Goal: Find specific page/section: Find specific page/section

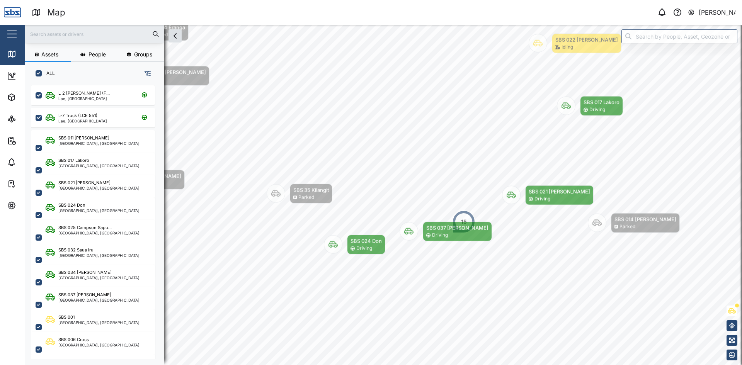
scroll to position [271, 121]
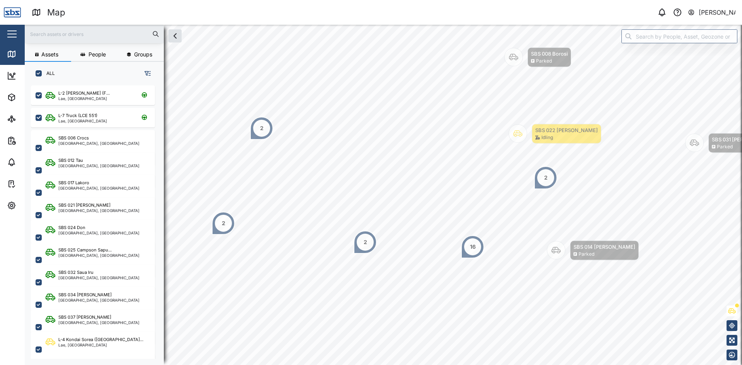
click at [263, 133] on div "2" at bounding box center [261, 128] width 23 height 23
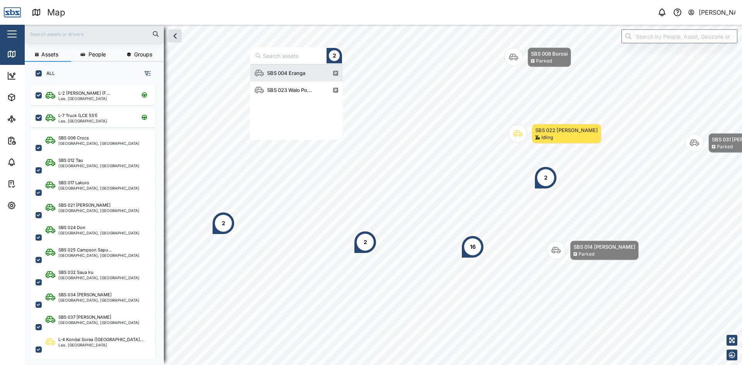
scroll to position [70, 87]
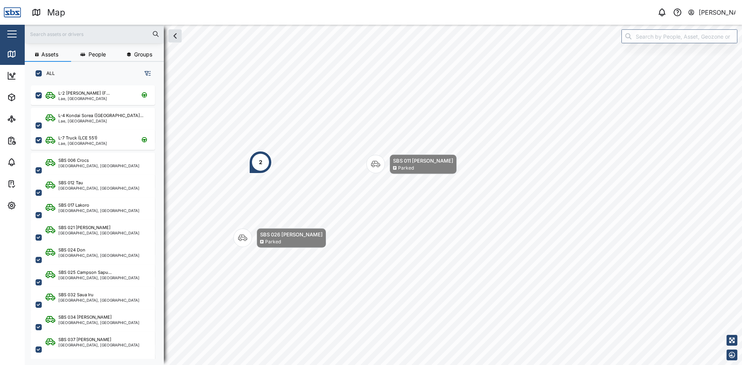
click at [266, 168] on div "2" at bounding box center [260, 162] width 23 height 23
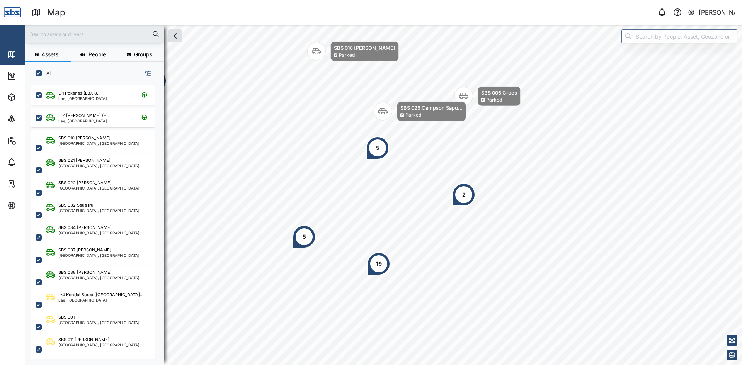
click at [78, 32] on input "text" at bounding box center [94, 34] width 130 height 12
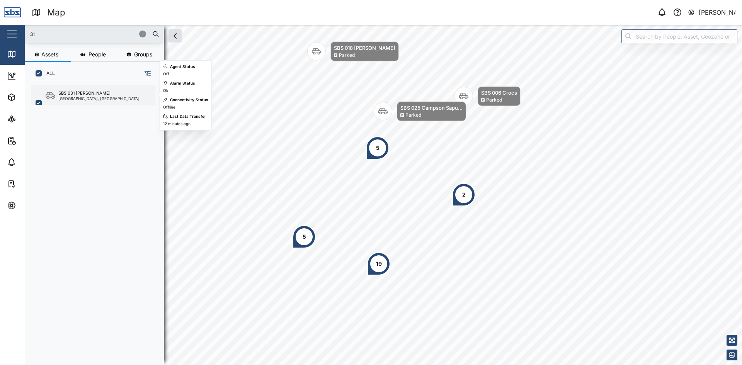
type input "31"
click at [77, 94] on div "SBS 031 [PERSON_NAME]" at bounding box center [84, 93] width 52 height 7
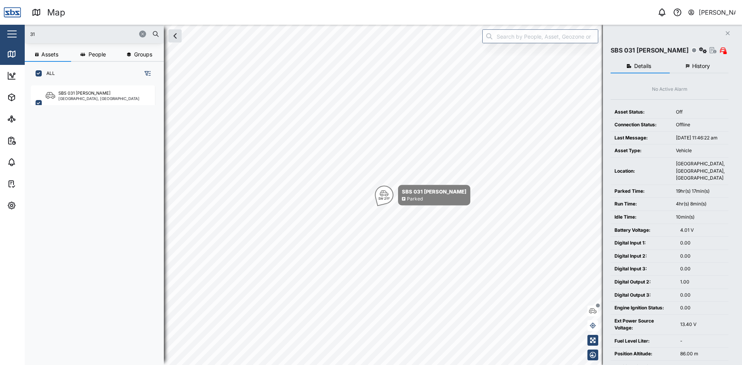
click at [140, 34] on button "button" at bounding box center [142, 34] width 7 height 7
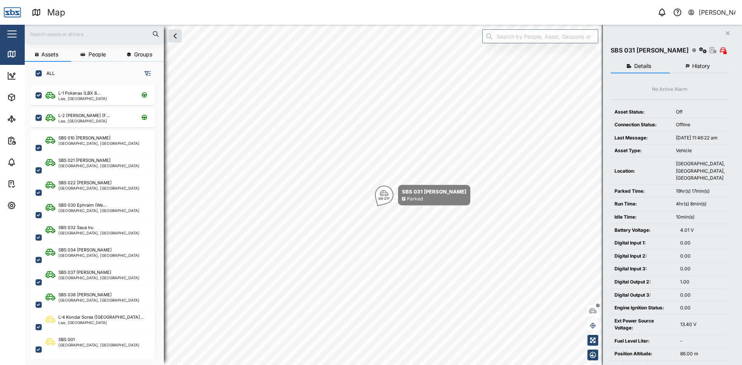
click at [725, 35] on button "Close" at bounding box center [728, 33] width 11 height 11
